Goal: Check status: Check status

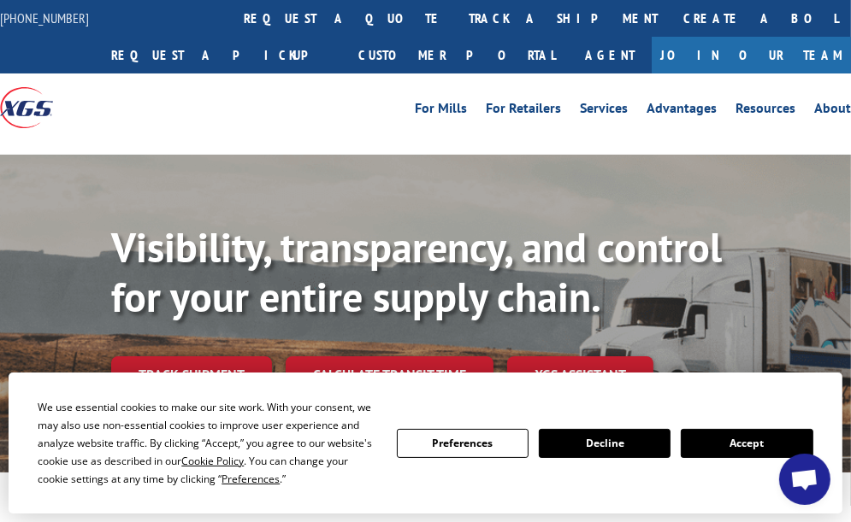
click at [712, 434] on button "Accept" at bounding box center [747, 443] width 132 height 29
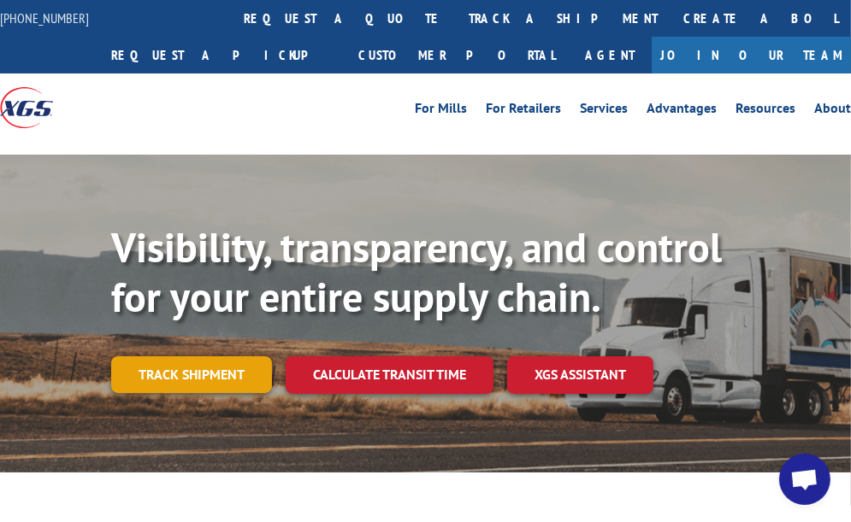
click at [228, 361] on link "Track shipment" at bounding box center [191, 375] width 161 height 36
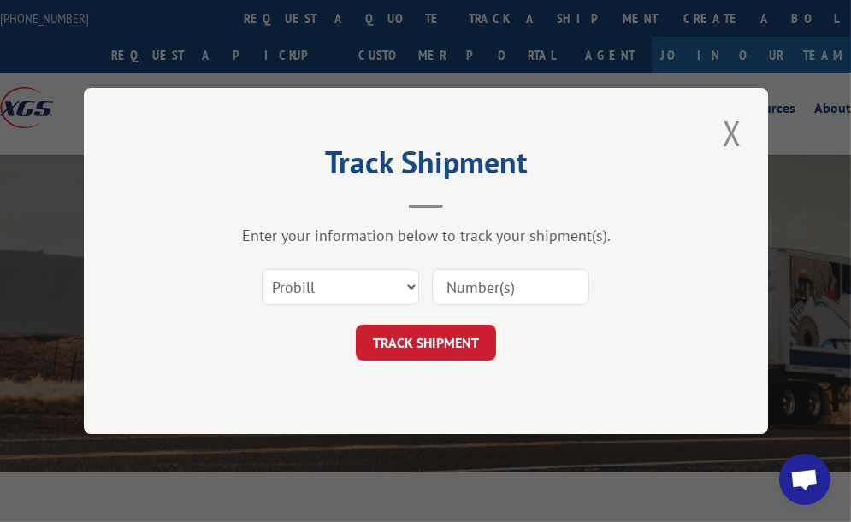
click at [562, 283] on input at bounding box center [510, 287] width 157 height 36
drag, startPoint x: 541, startPoint y: 287, endPoint x: 431, endPoint y: 291, distance: 110.4
click at [432, 291] on input "17512648" at bounding box center [510, 287] width 157 height 36
type input "17512648"
click at [434, 344] on button "TRACK SHIPMENT" at bounding box center [426, 343] width 140 height 36
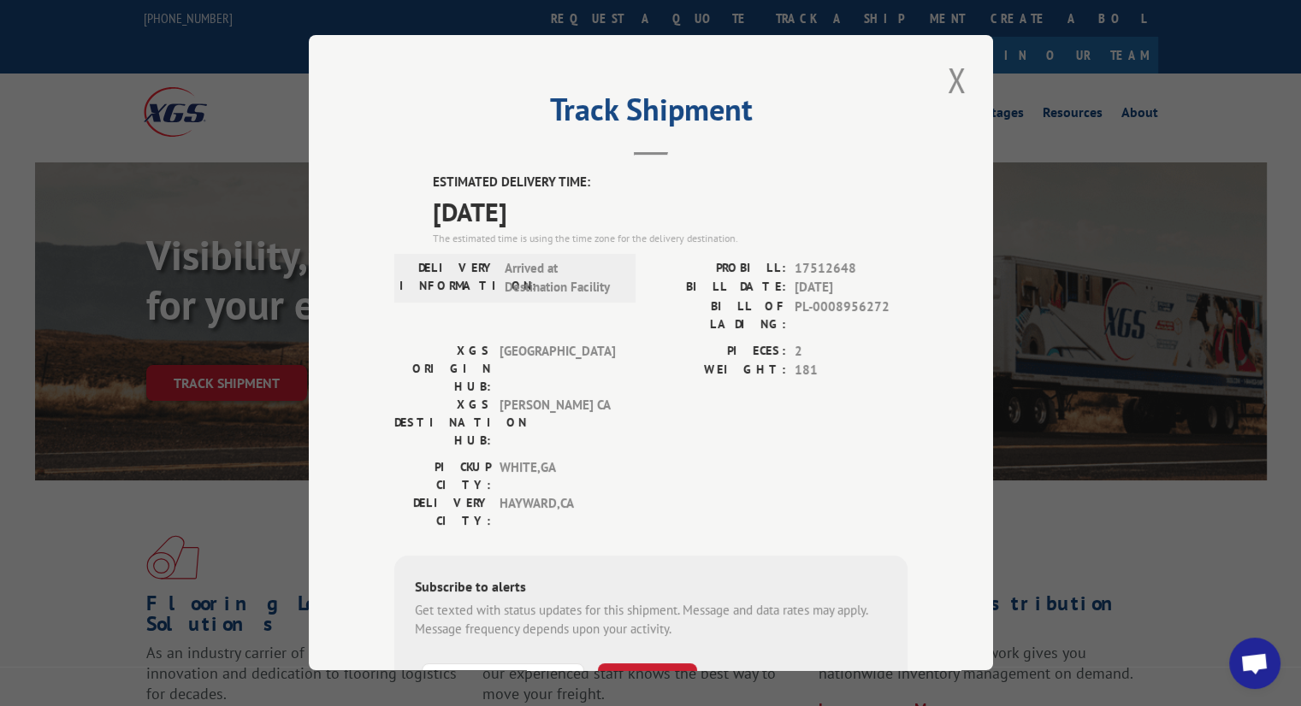
scroll to position [133, 0]
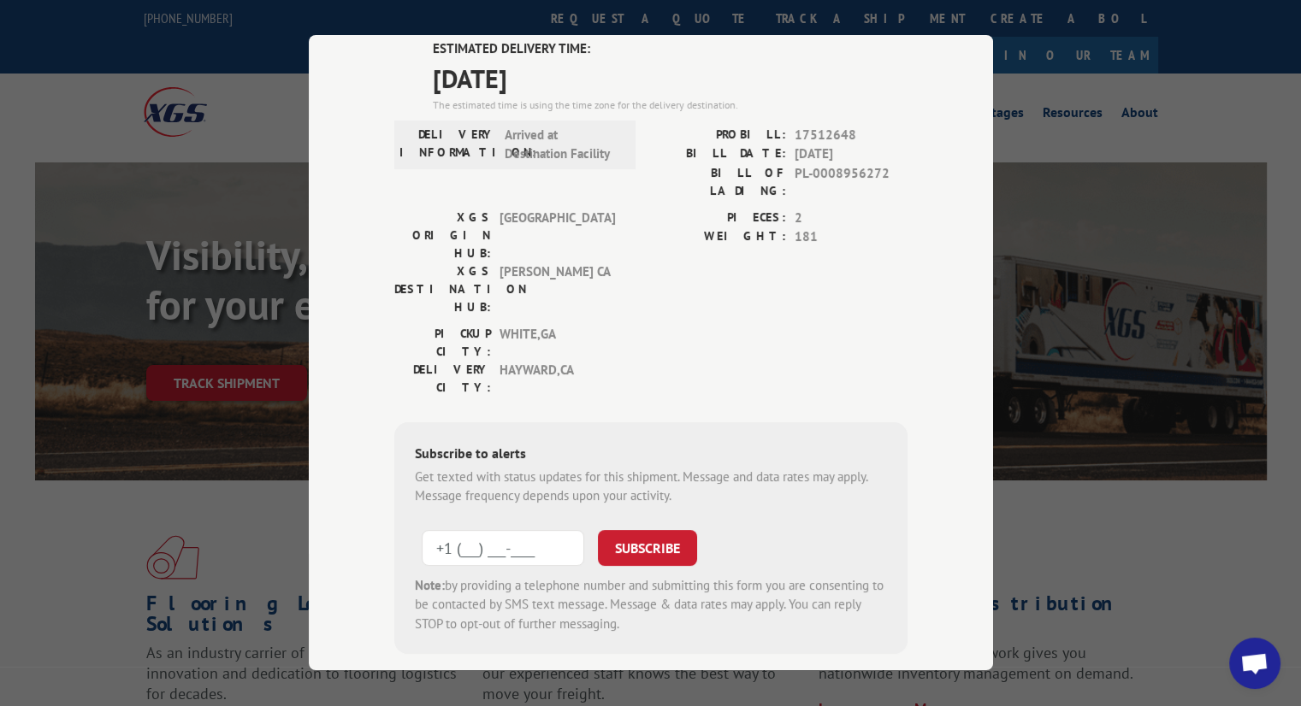
click at [510, 530] on input "+1 (___) ___-____" at bounding box center [503, 548] width 162 height 36
type input "[PHONE_NUMBER]"
click at [670, 530] on button "SUBSCRIBE" at bounding box center [647, 548] width 99 height 36
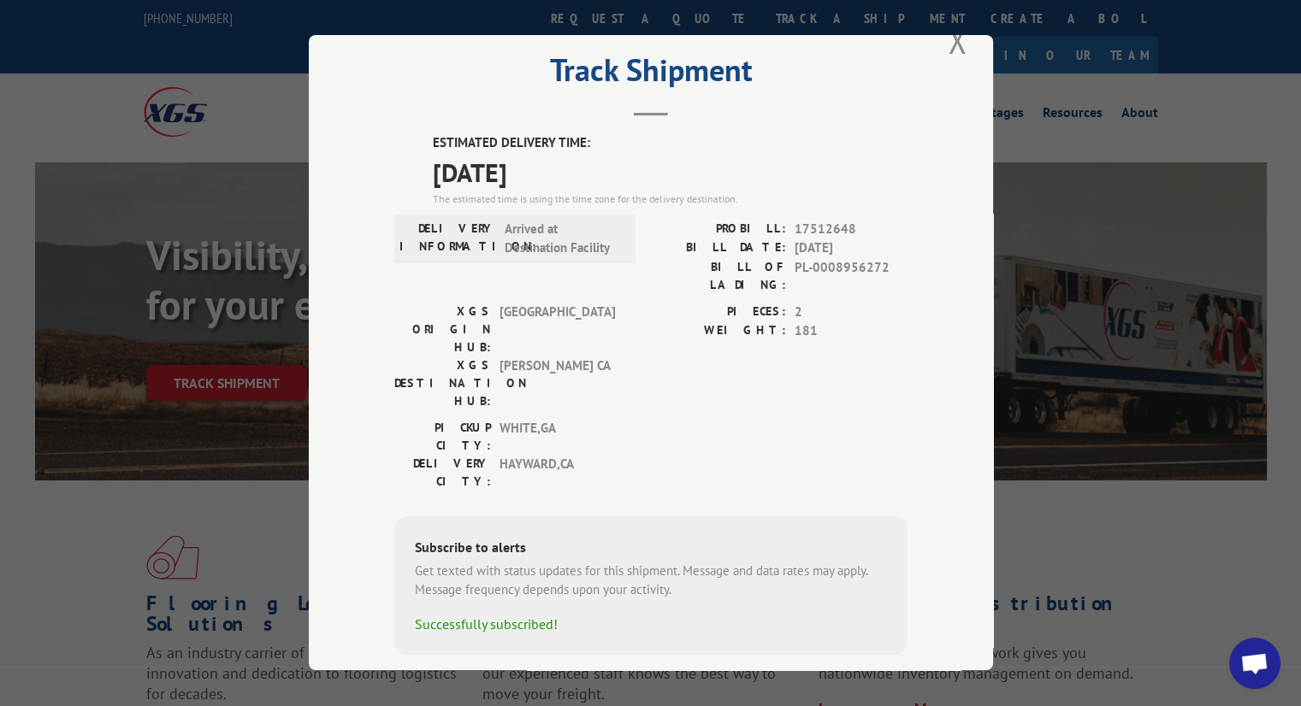
scroll to position [0, 0]
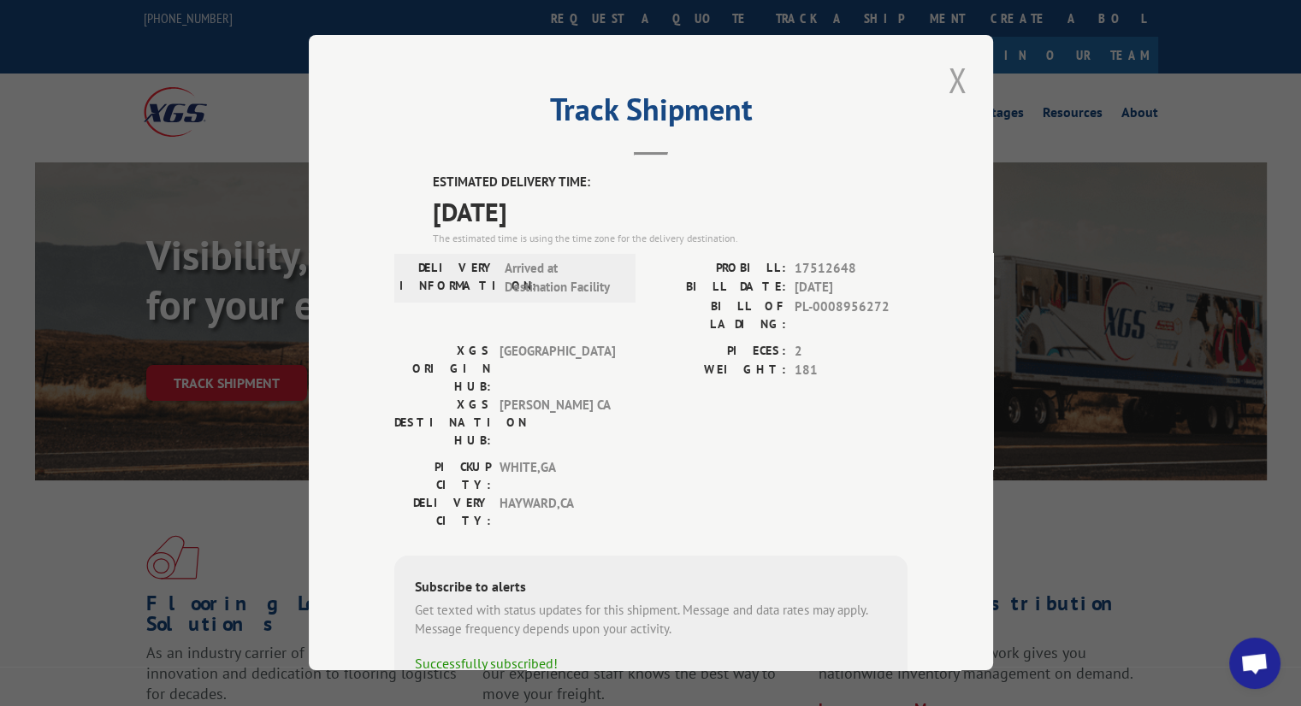
click at [850, 97] on button "Close modal" at bounding box center [956, 79] width 29 height 47
